Goal: Information Seeking & Learning: Find specific fact

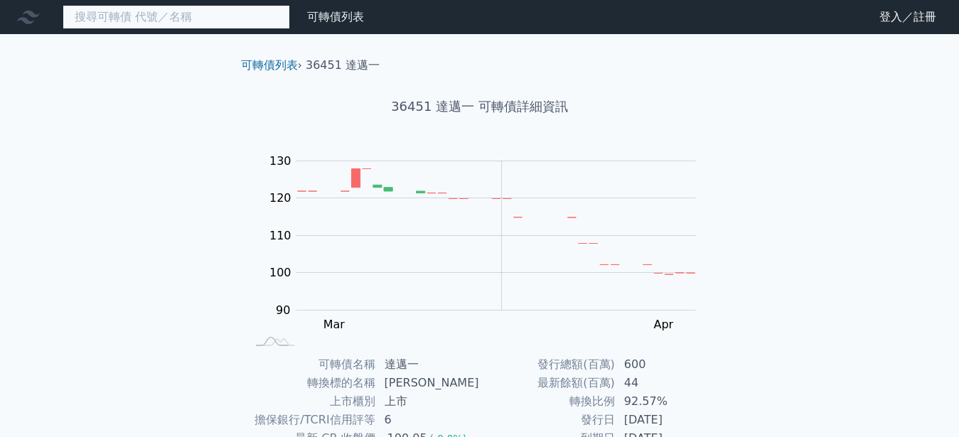
click at [138, 14] on input at bounding box center [176, 17] width 227 height 24
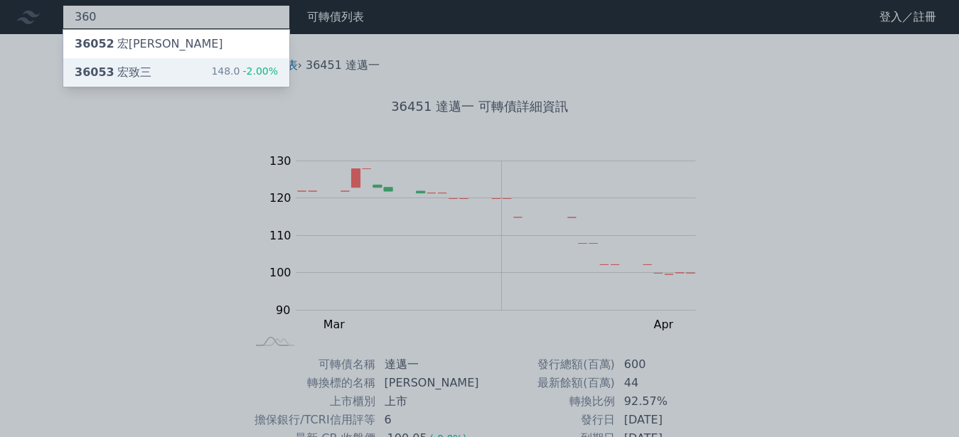
type input "360"
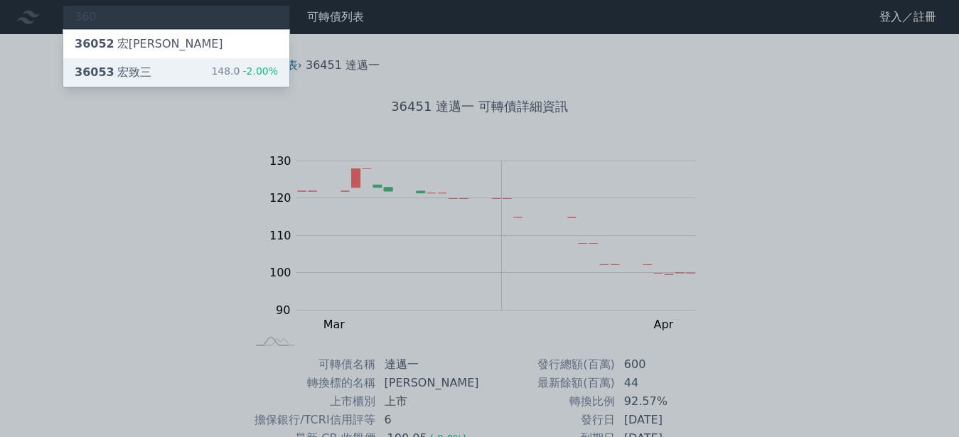
click at [112, 74] on div "36053 [PERSON_NAME]" at bounding box center [113, 72] width 77 height 17
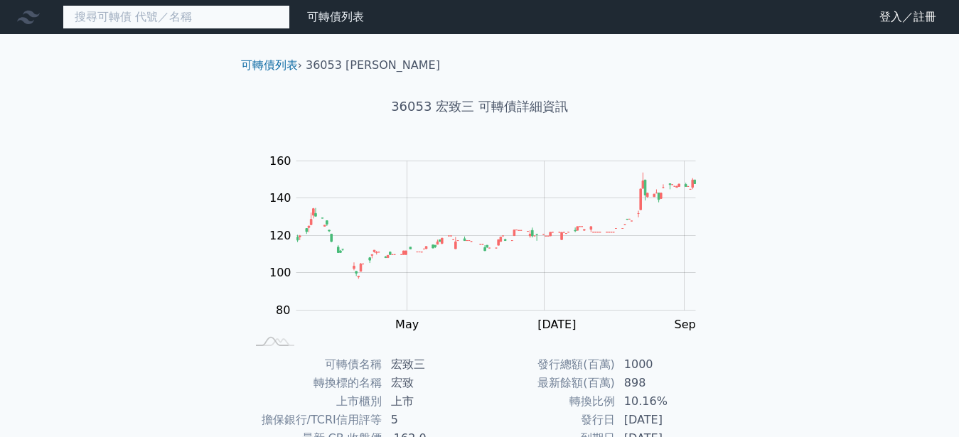
click at [144, 19] on input at bounding box center [176, 17] width 227 height 24
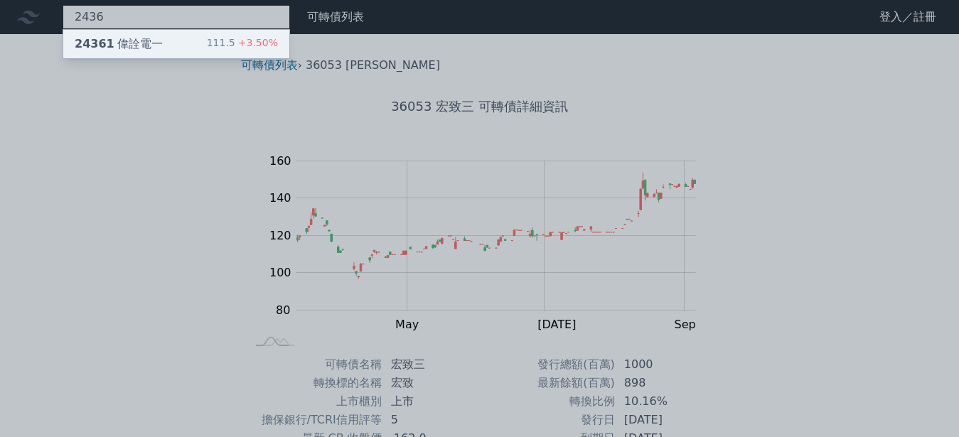
type input "2436"
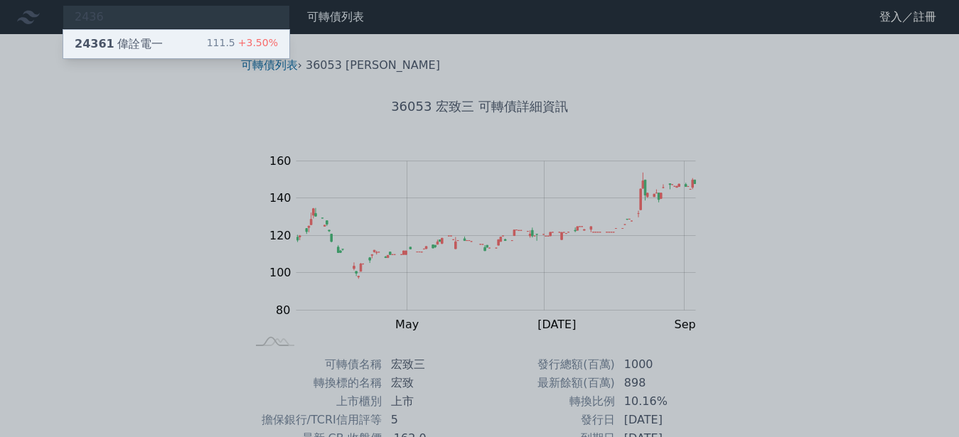
click at [102, 44] on span "24361" at bounding box center [95, 44] width 40 height 14
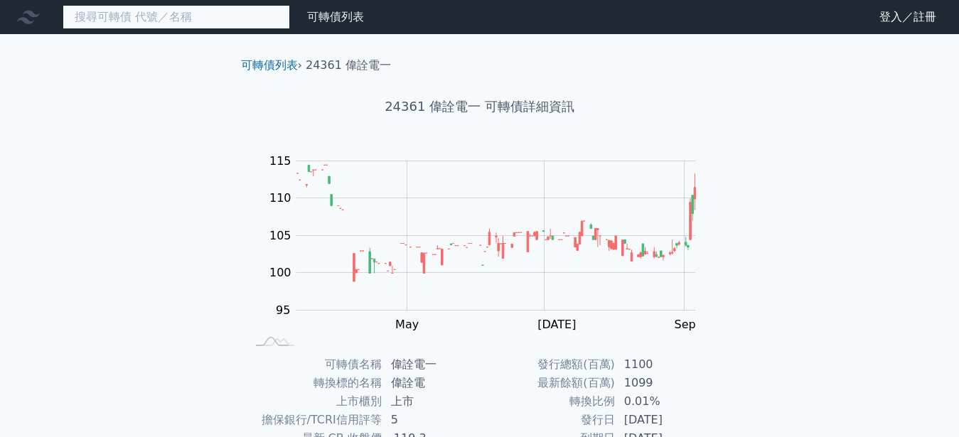
click at [181, 24] on input at bounding box center [176, 17] width 227 height 24
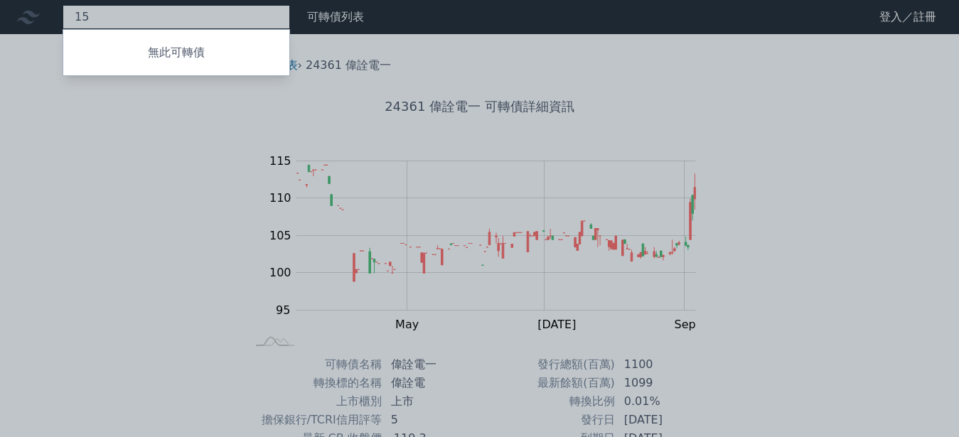
type input "1"
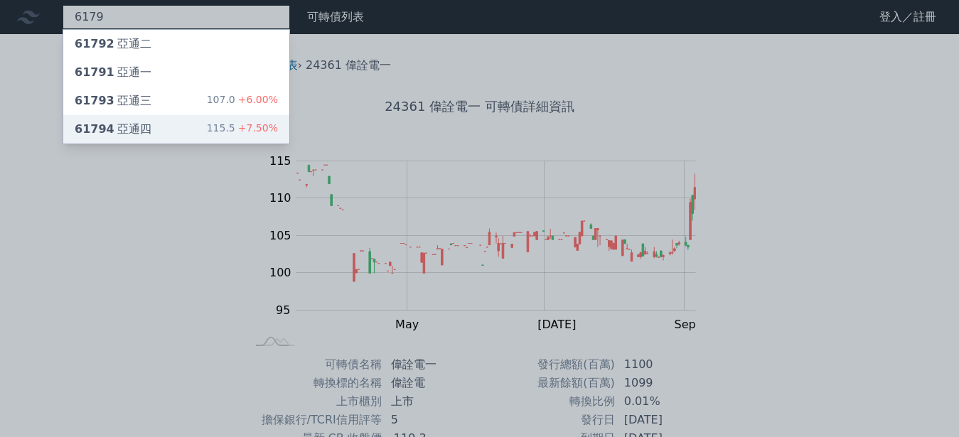
type input "6179"
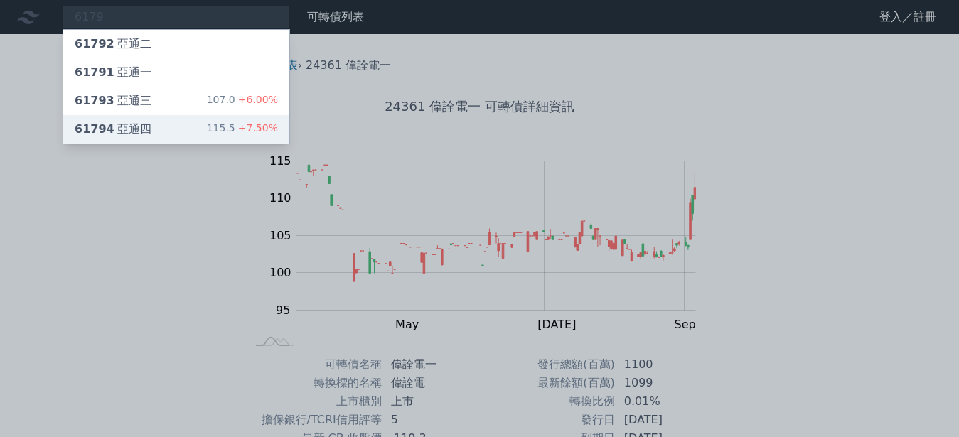
click at [122, 137] on div "61794 亞通四" at bounding box center [113, 129] width 77 height 17
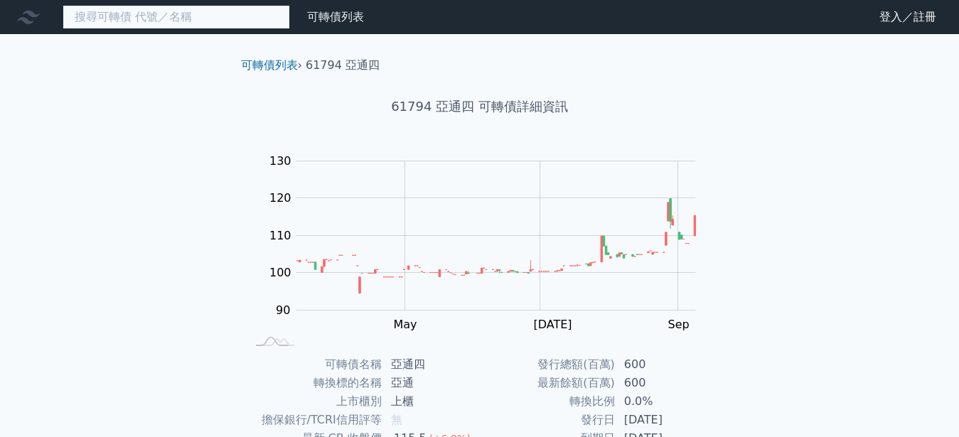
click at [124, 18] on input at bounding box center [176, 17] width 227 height 24
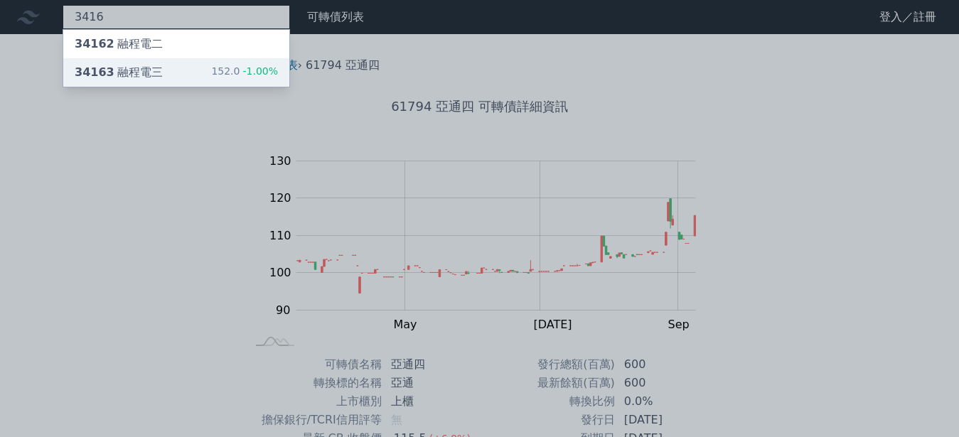
type input "3416"
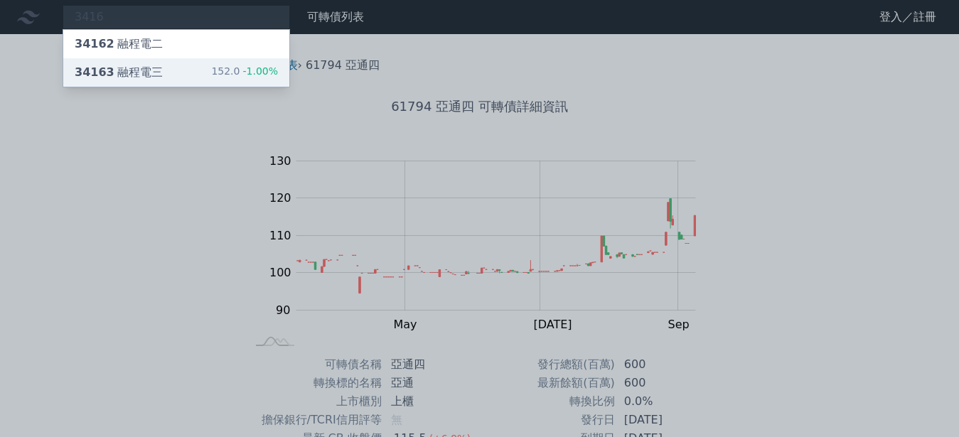
click at [88, 77] on span "34163" at bounding box center [95, 72] width 40 height 14
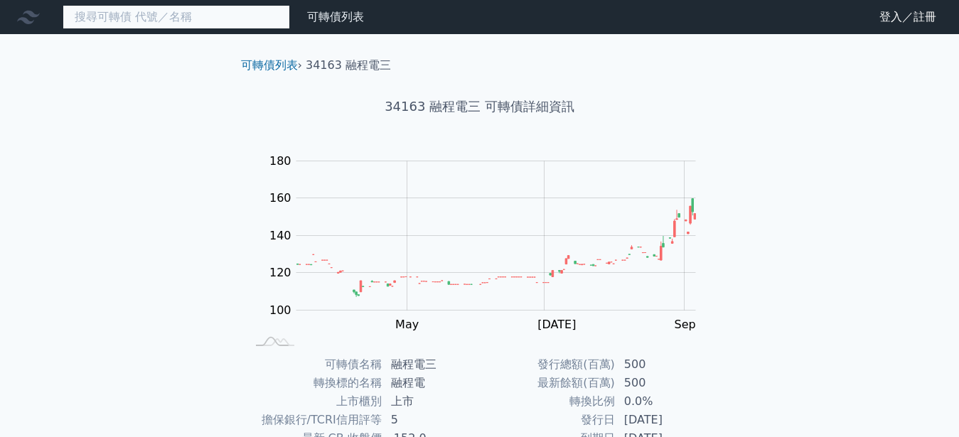
click at [156, 20] on input at bounding box center [176, 17] width 227 height 24
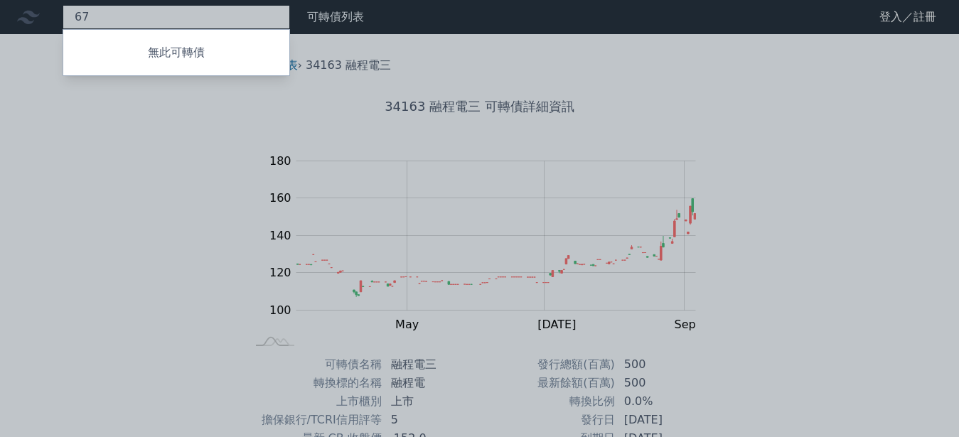
type input "6"
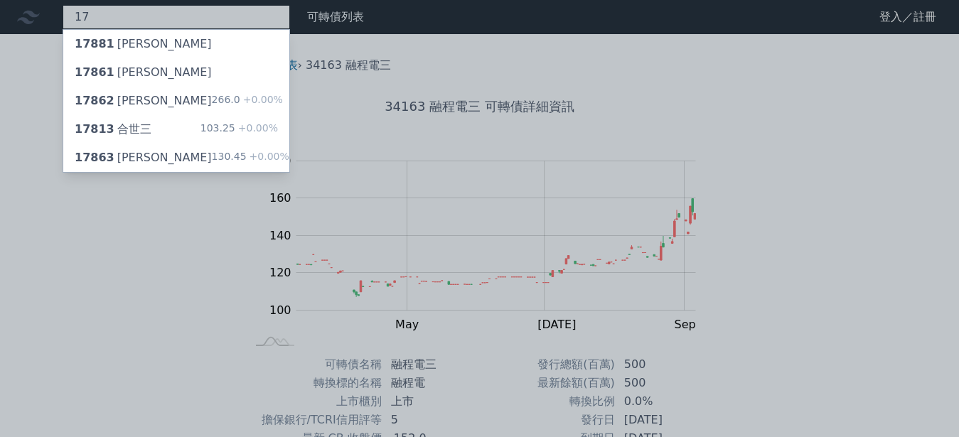
type input "1"
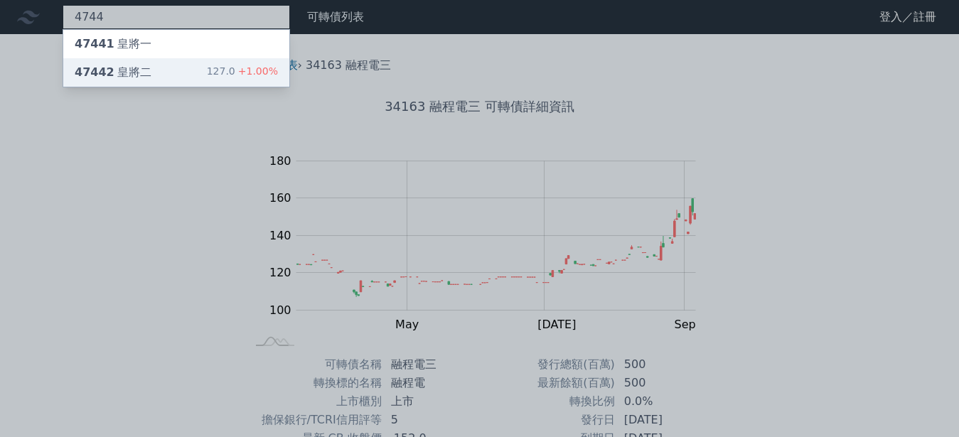
type input "4744"
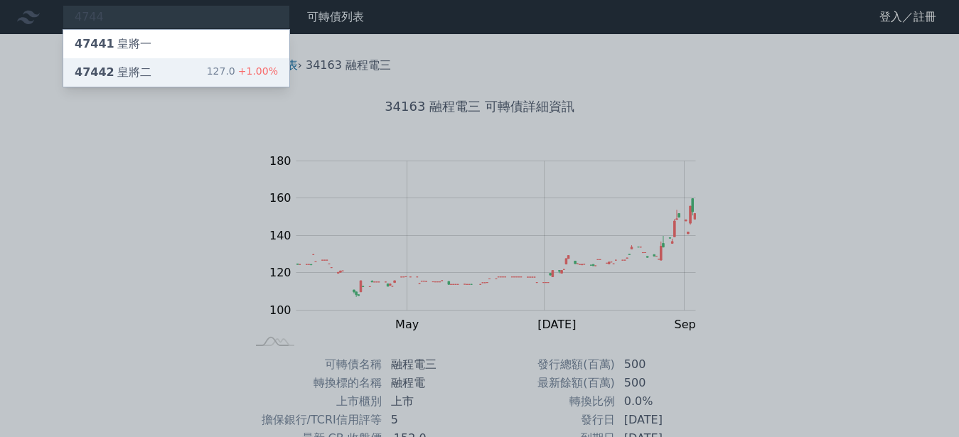
click at [122, 77] on div "47442 皇將二" at bounding box center [113, 72] width 77 height 17
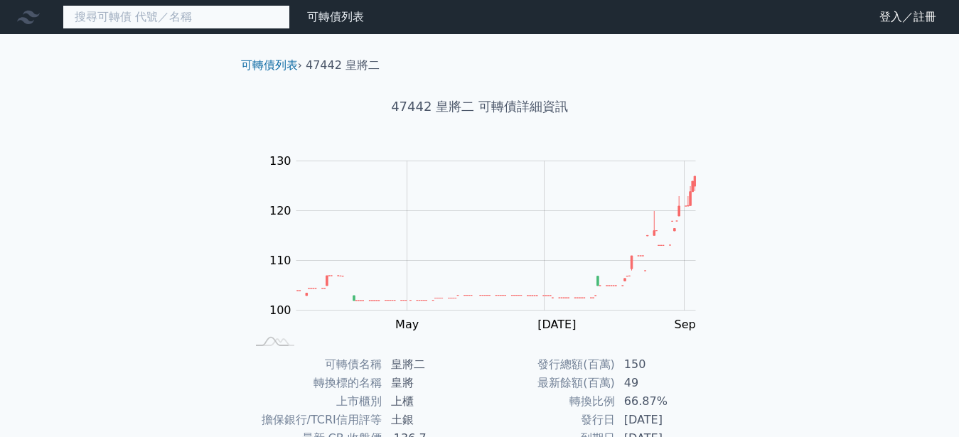
click at [86, 20] on input at bounding box center [176, 17] width 227 height 24
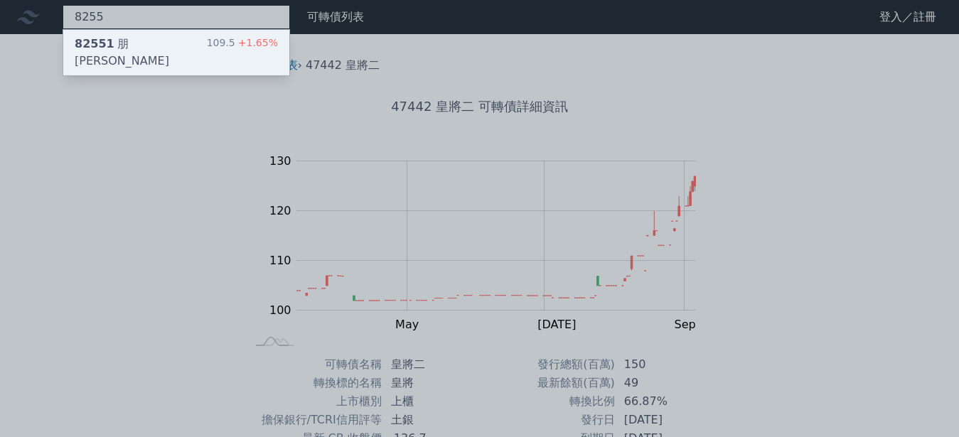
type input "8255"
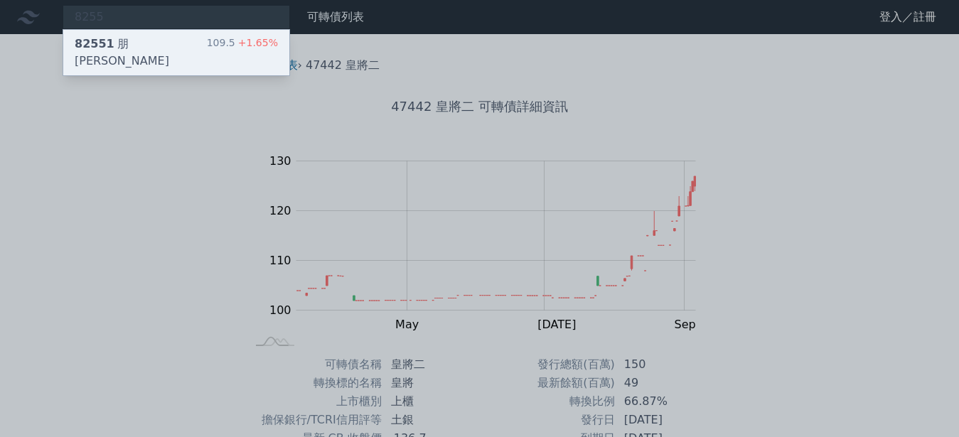
click at [122, 45] on div "82551 朋[PERSON_NAME]" at bounding box center [141, 53] width 132 height 34
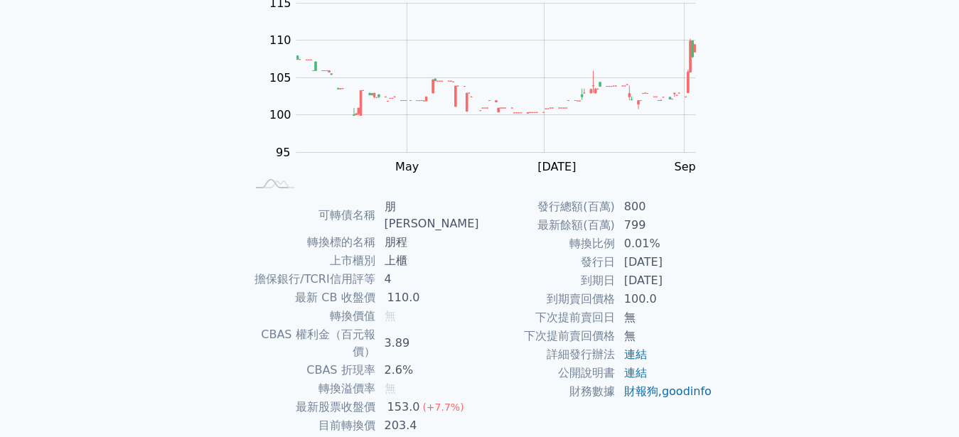
scroll to position [221, 0]
